Goal: Information Seeking & Learning: Check status

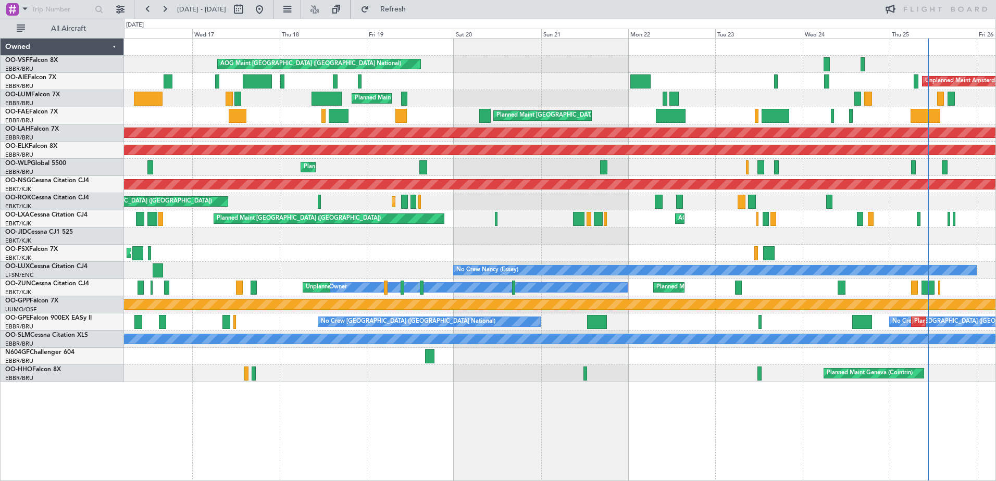
click at [969, 382] on div "AOG Maint [GEOGRAPHIC_DATA] ([GEOGRAPHIC_DATA] National) Unplanned Maint Amster…" at bounding box center [560, 259] width 872 height 443
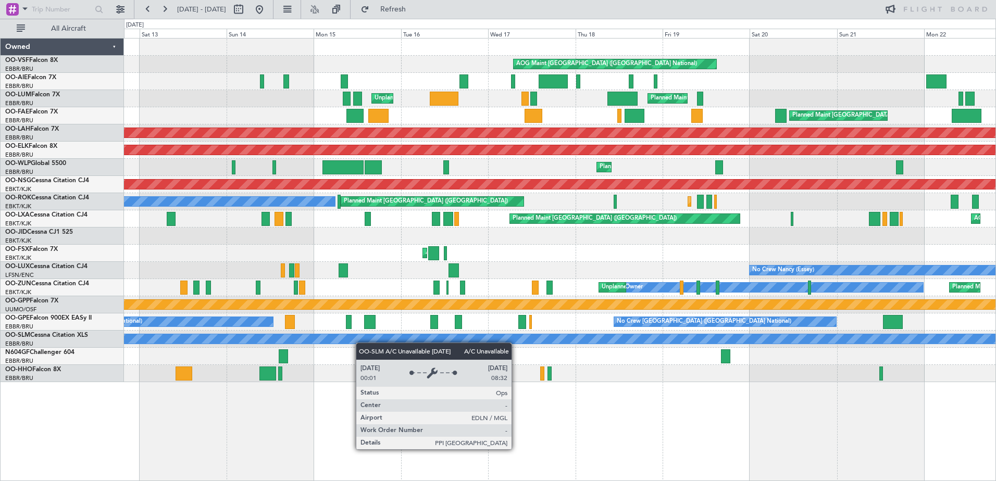
click at [728, 332] on div "AOG Maint [GEOGRAPHIC_DATA] ([GEOGRAPHIC_DATA] National) Planned Maint [GEOGRAP…" at bounding box center [559, 211] width 871 height 344
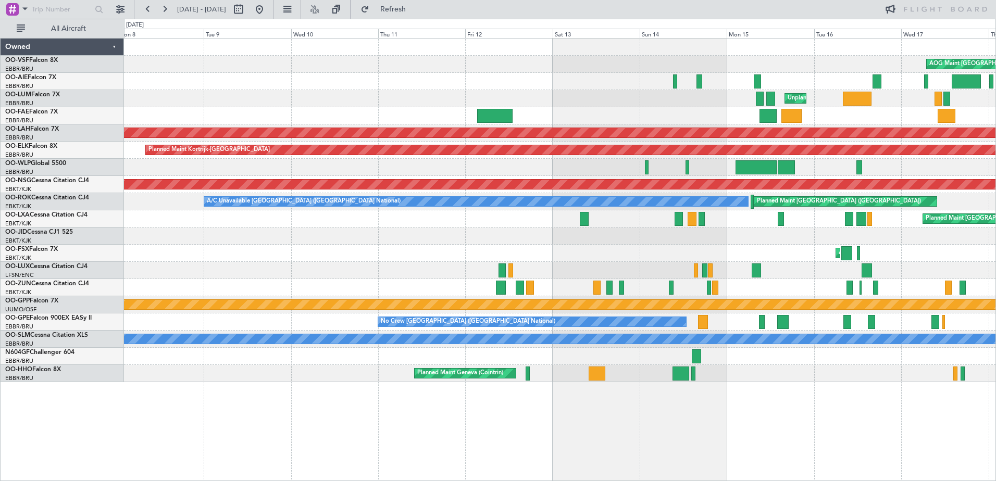
click at [721, 322] on div "Planned Maint [GEOGRAPHIC_DATA] ([GEOGRAPHIC_DATA] National) No Crew [GEOGRAPHI…" at bounding box center [559, 322] width 871 height 17
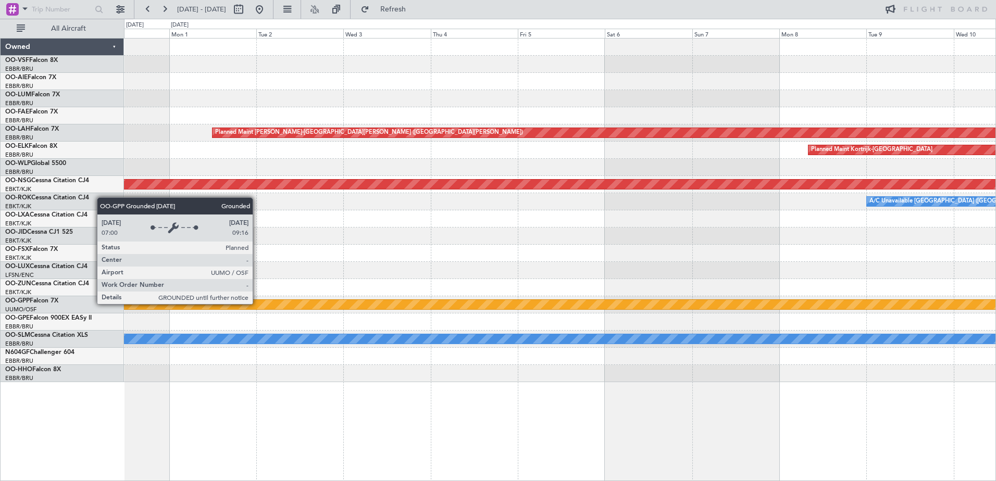
click at [651, 304] on div "Grounded [PERSON_NAME]" at bounding box center [560, 304] width 2614 height 9
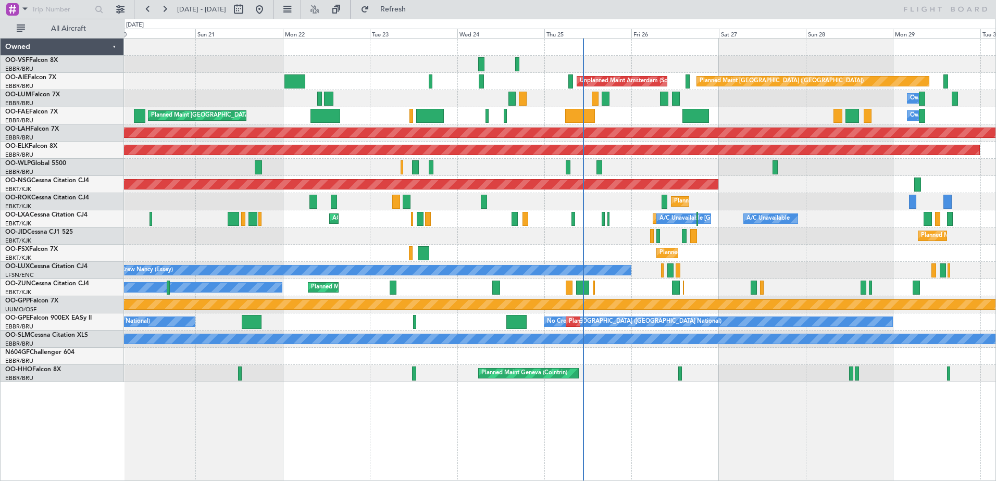
click at [828, 351] on div at bounding box center [559, 356] width 871 height 17
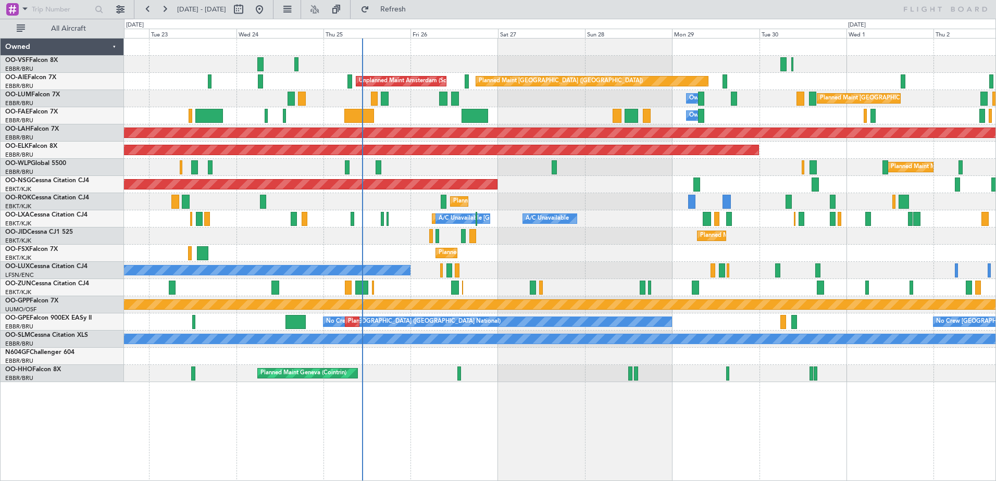
click at [194, 382] on div "Planned Maint Geneva (Cointrin)" at bounding box center [559, 373] width 871 height 17
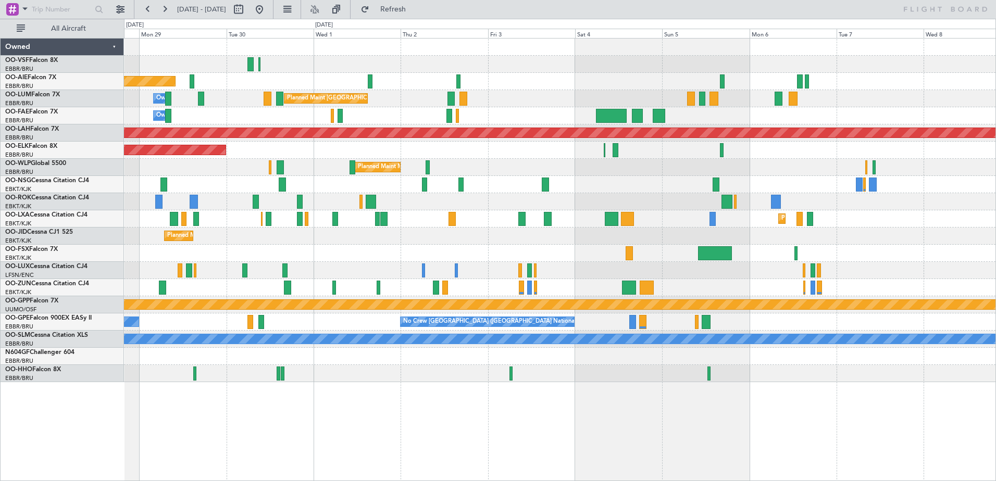
click at [183, 413] on div "Planned Maint London (Farnborough) Unplanned Maint Amsterdam (Schiphol) Owner M…" at bounding box center [560, 259] width 872 height 443
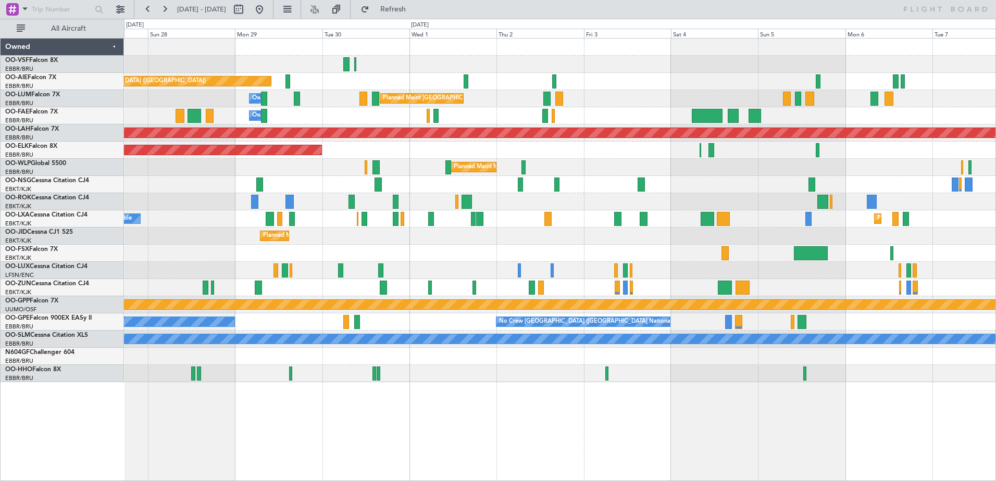
click at [828, 332] on div "Planned Maint London (Farnborough) Unplanned Maint Amsterdam (Schiphol) Planned…" at bounding box center [560, 259] width 872 height 443
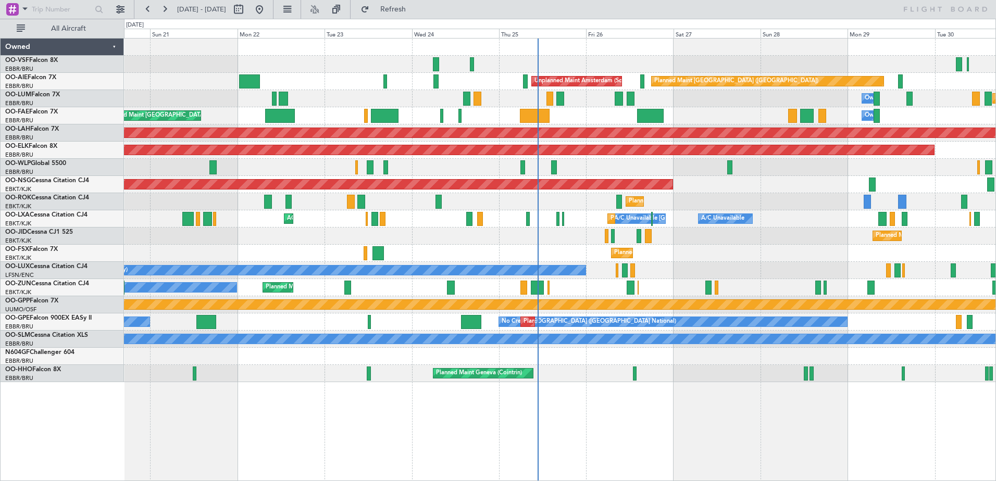
click at [773, 332] on div "AOG Maint Brussels (Brussels National) Planned Maint London (Farnborough) Unpla…" at bounding box center [559, 211] width 871 height 344
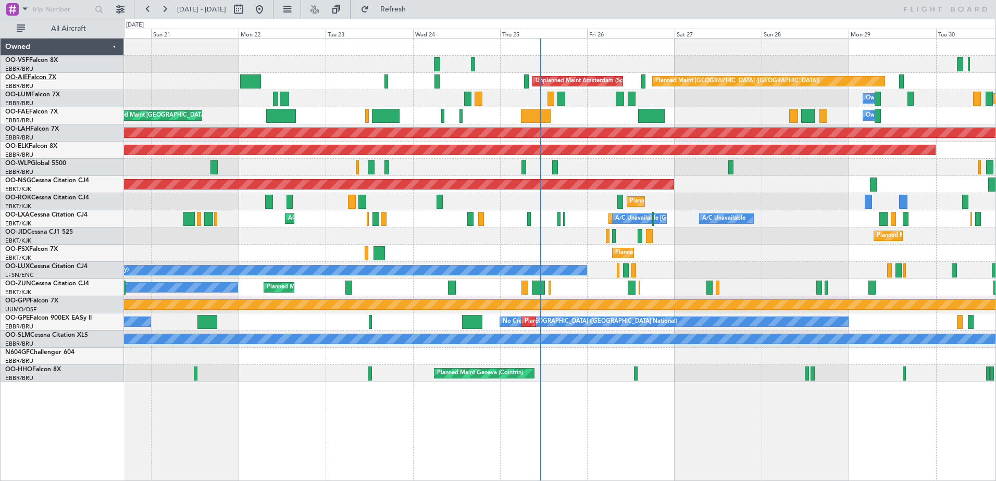
click at [24, 80] on span "OO-AIE" at bounding box center [16, 77] width 22 height 6
